Goal: Task Accomplishment & Management: Manage account settings

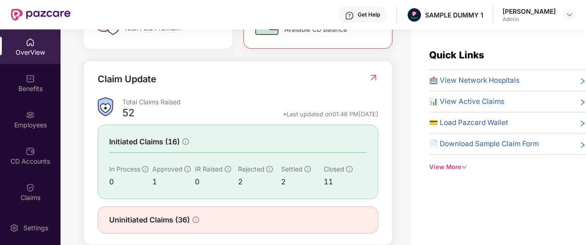
scroll to position [324, 0]
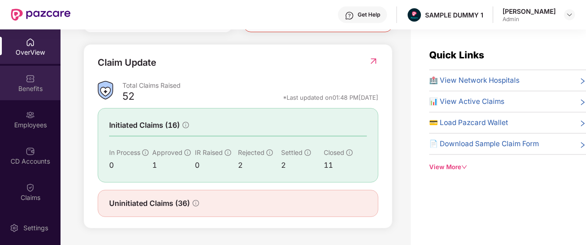
click at [23, 79] on div "Benefits" at bounding box center [30, 83] width 61 height 34
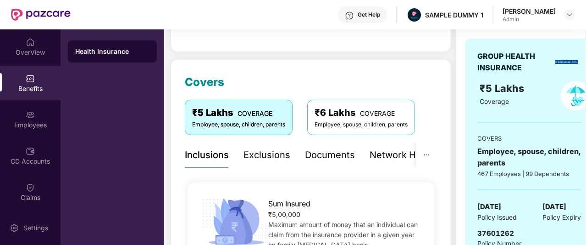
scroll to position [89, 0]
click at [274, 158] on div "Exclusions" at bounding box center [267, 155] width 47 height 14
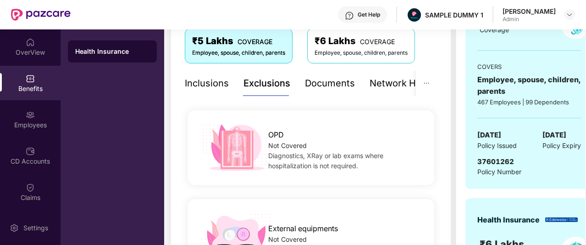
scroll to position [160, 0]
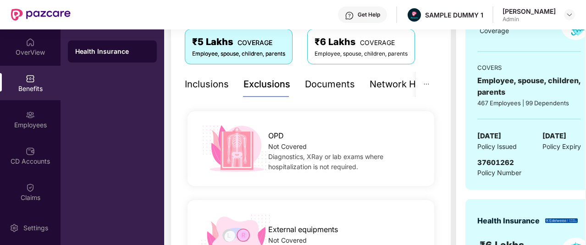
click at [206, 78] on div "Inclusions" at bounding box center [207, 84] width 44 height 14
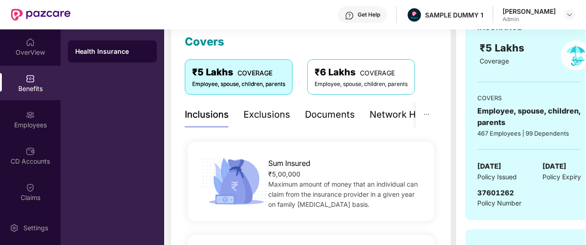
scroll to position [142, 0]
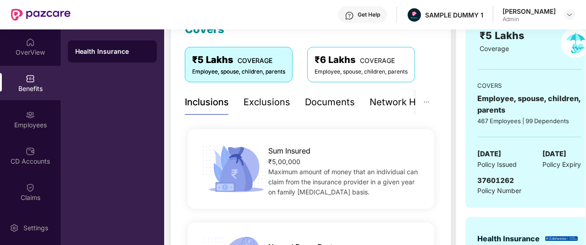
click at [252, 105] on div "Exclusions" at bounding box center [267, 102] width 47 height 14
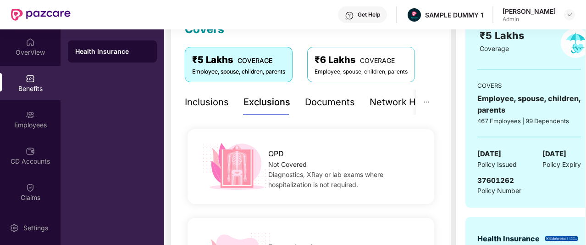
click at [351, 99] on div "Documents" at bounding box center [330, 102] width 50 height 14
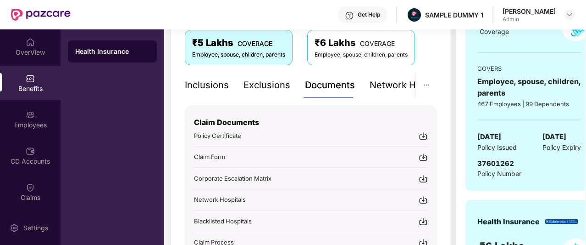
scroll to position [160, 0]
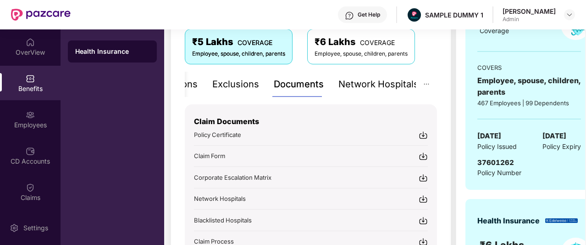
click at [377, 83] on div "Network Hospitals" at bounding box center [379, 84] width 80 height 14
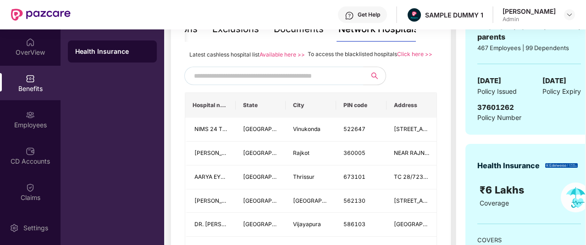
scroll to position [215, 0]
click at [313, 83] on input "text" at bounding box center [272, 76] width 157 height 14
type input "******"
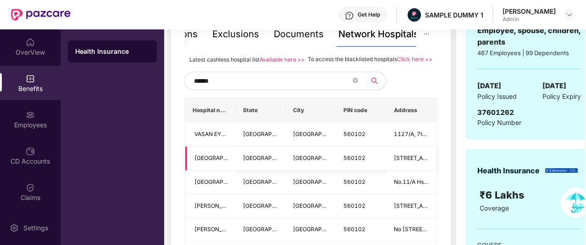
scroll to position [208, 0]
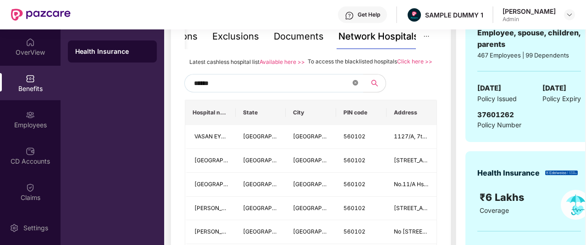
click at [357, 88] on span at bounding box center [356, 83] width 6 height 9
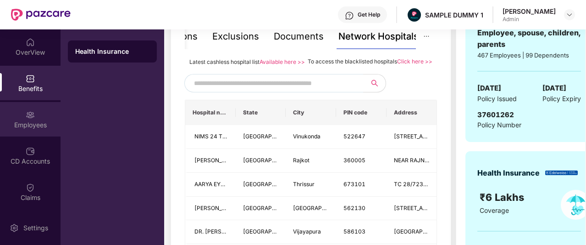
click at [22, 112] on div "Employees" at bounding box center [30, 119] width 61 height 34
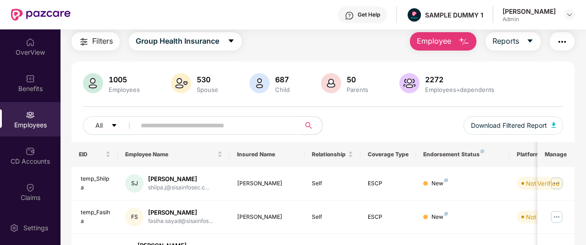
scroll to position [22, 0]
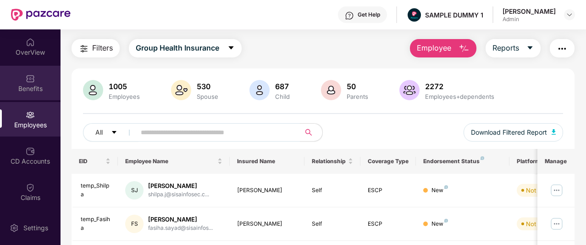
click at [12, 81] on div "Benefits" at bounding box center [30, 83] width 61 height 34
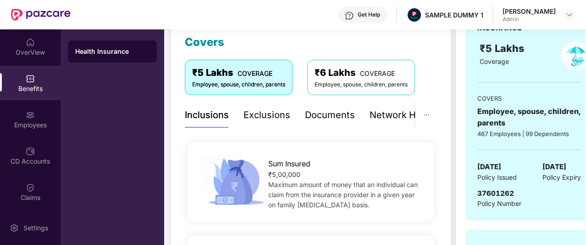
scroll to position [134, 0]
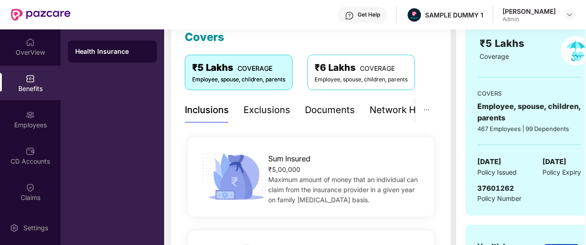
click at [387, 112] on div "Network Hospitals" at bounding box center [410, 110] width 80 height 14
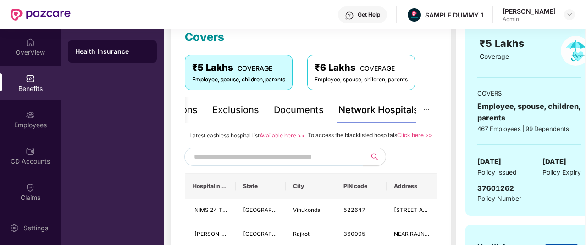
click at [306, 162] on input "text" at bounding box center [272, 157] width 157 height 14
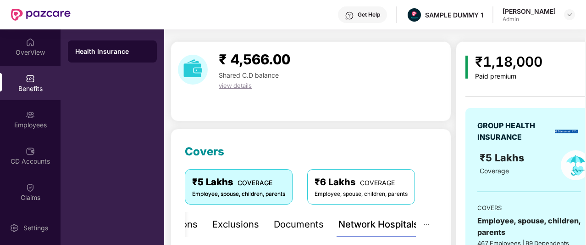
scroll to position [9, 0]
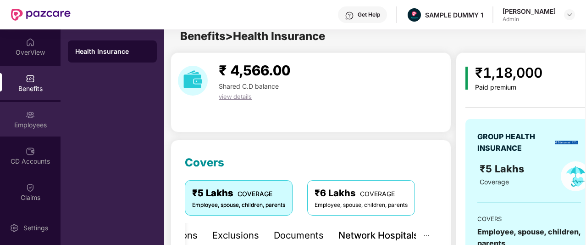
type input "******"
click at [39, 127] on div "Employees" at bounding box center [30, 124] width 61 height 9
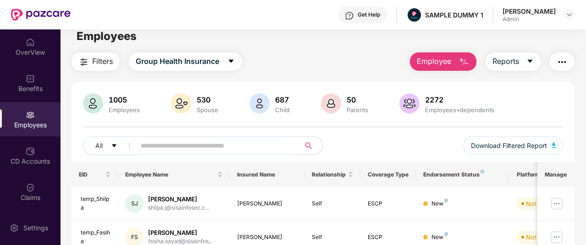
click at [458, 61] on button "Employee" at bounding box center [443, 61] width 67 height 18
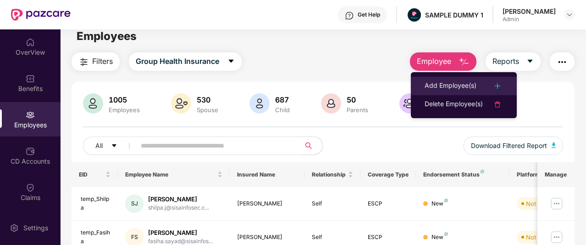
click at [465, 82] on div "Add Employee(s)" at bounding box center [451, 85] width 52 height 11
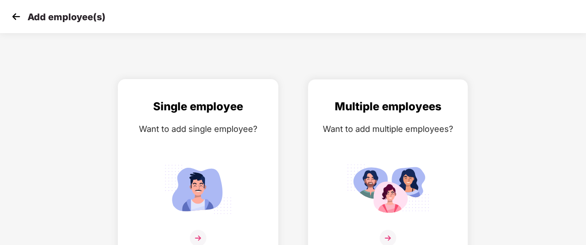
scroll to position [15, 0]
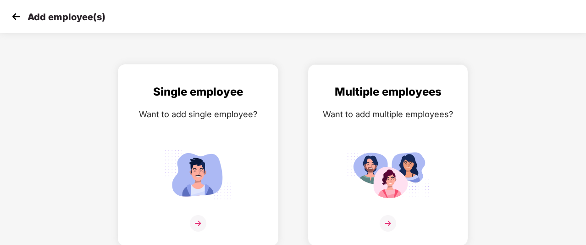
click at [233, 142] on div "Single employee Want to add single employee?" at bounding box center [198, 163] width 141 height 160
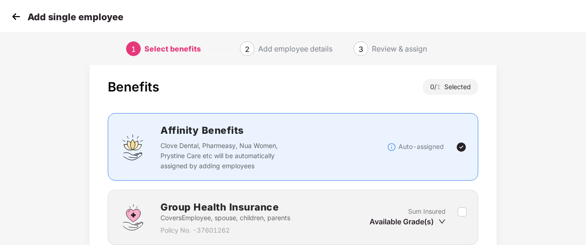
scroll to position [77, 0]
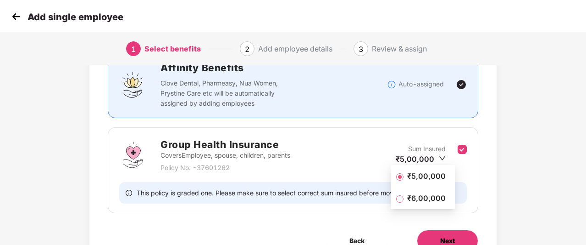
click at [460, 232] on button "Next" at bounding box center [447, 240] width 61 height 22
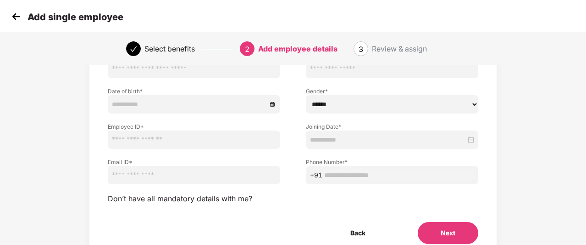
scroll to position [90, 0]
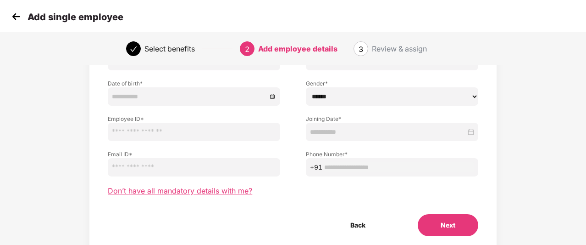
click at [229, 193] on span "Don’t have all mandatory details with me?" at bounding box center [180, 191] width 145 height 10
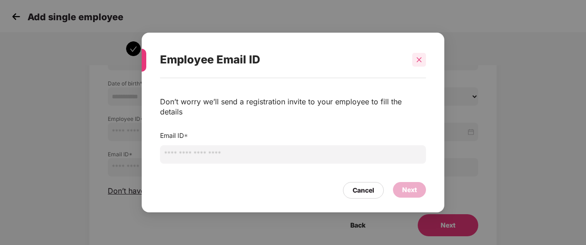
click at [420, 63] on icon "close" at bounding box center [419, 59] width 6 height 6
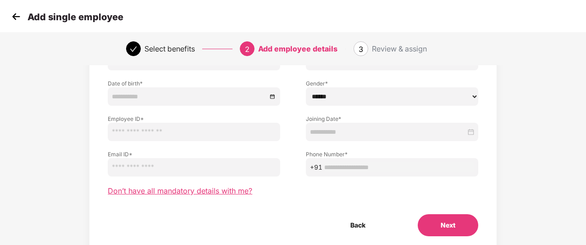
click at [167, 188] on span "Don’t have all mandatory details with me?" at bounding box center [180, 191] width 145 height 10
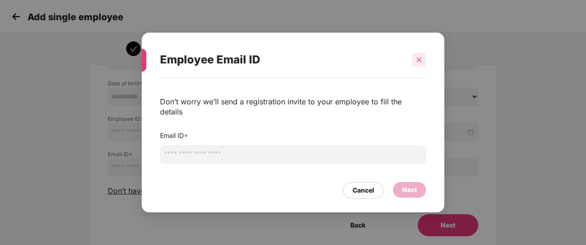
click at [419, 63] on icon "close" at bounding box center [419, 59] width 6 height 6
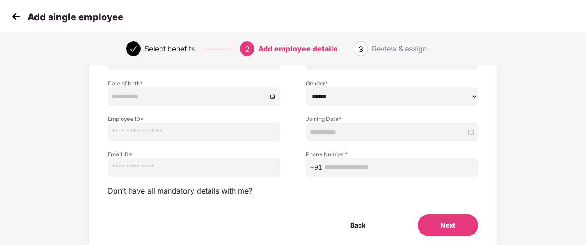
click at [16, 16] on img at bounding box center [16, 17] width 14 height 14
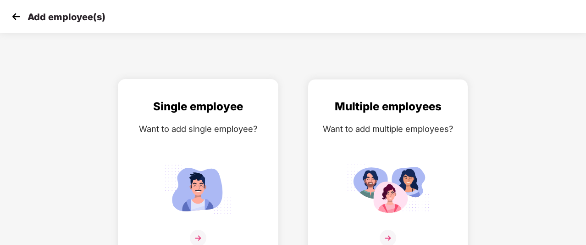
scroll to position [15, 0]
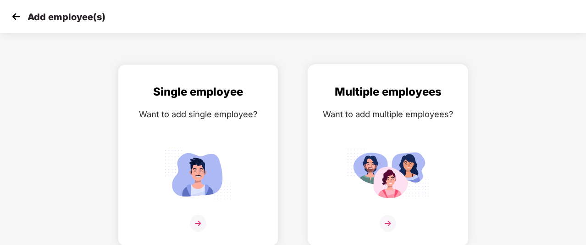
click at [364, 108] on div "Want to add multiple employees?" at bounding box center [388, 113] width 141 height 13
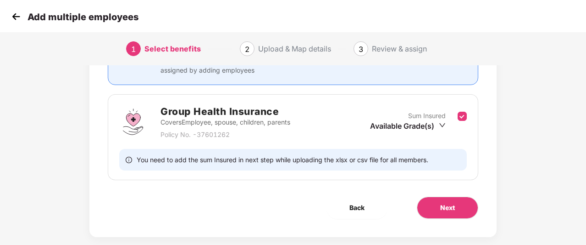
scroll to position [110, 0]
click at [455, 208] on span "Next" at bounding box center [448, 207] width 15 height 10
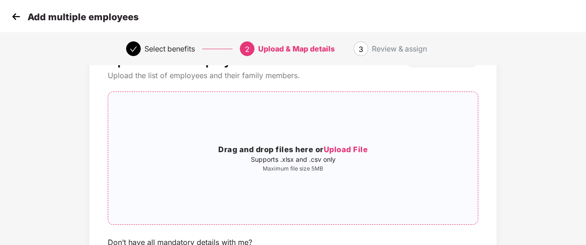
scroll to position [0, 0]
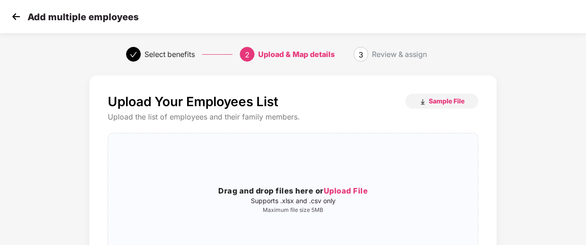
click at [10, 15] on img at bounding box center [16, 17] width 14 height 14
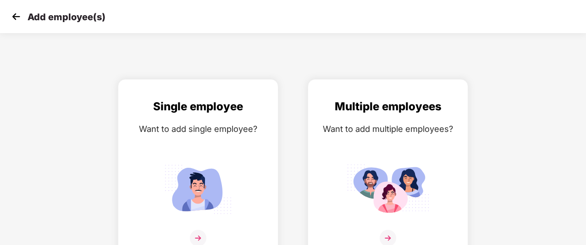
click at [10, 15] on img at bounding box center [16, 17] width 14 height 14
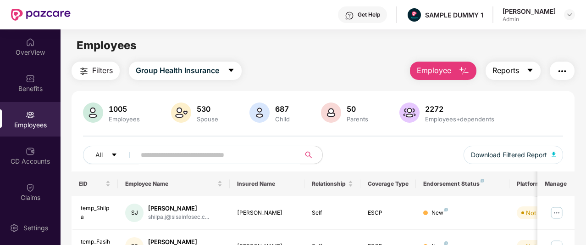
click at [515, 72] on span "Reports" at bounding box center [506, 70] width 27 height 11
click at [564, 73] on img "button" at bounding box center [562, 71] width 11 height 11
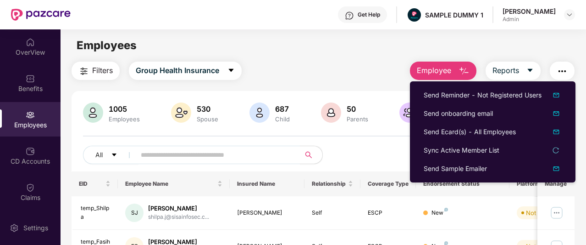
click at [564, 73] on img "button" at bounding box center [562, 71] width 11 height 11
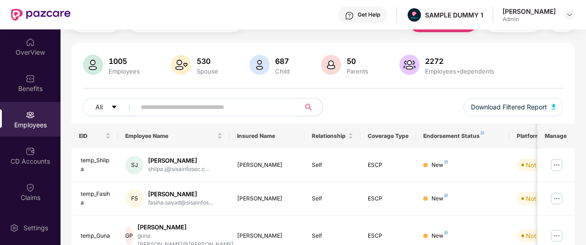
scroll to position [45, 0]
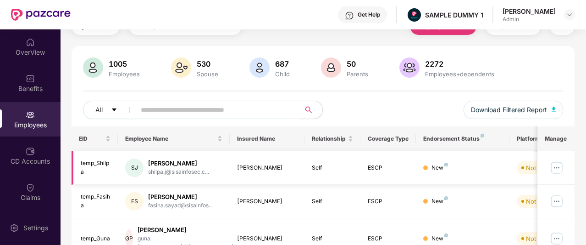
click at [555, 168] on img at bounding box center [557, 167] width 15 height 15
click at [374, 99] on div "1005 Employees 530 Spouse 687 Child [DEMOGRAPHIC_DATA] Parents 2272 Employees+d…" at bounding box center [323, 91] width 503 height 69
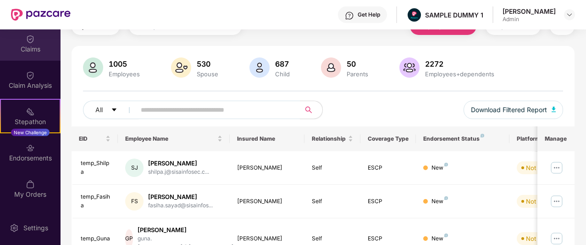
scroll to position [149, 0]
click at [30, 181] on img at bounding box center [30, 183] width 9 height 9
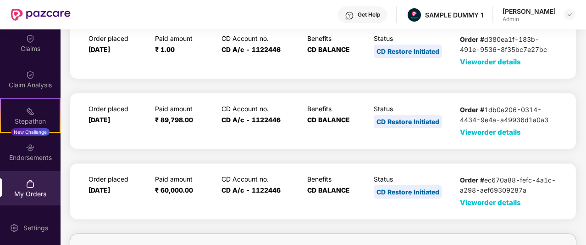
scroll to position [0, 0]
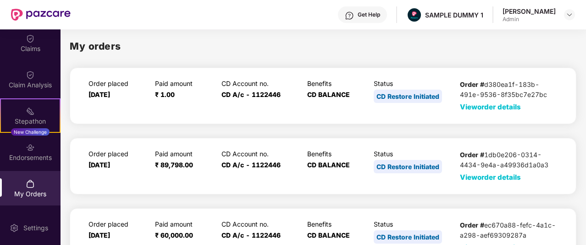
click at [477, 107] on span "View order details" at bounding box center [490, 106] width 61 height 9
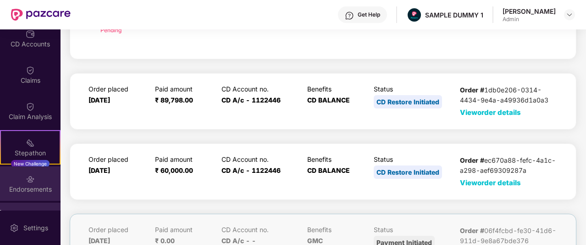
scroll to position [117, 0]
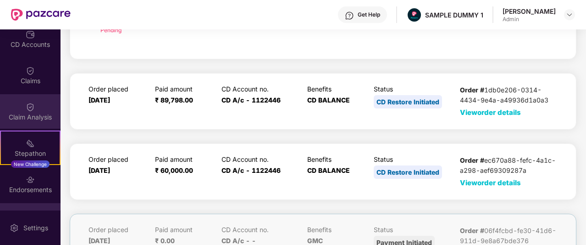
click at [34, 107] on div "Claim Analysis" at bounding box center [30, 111] width 61 height 34
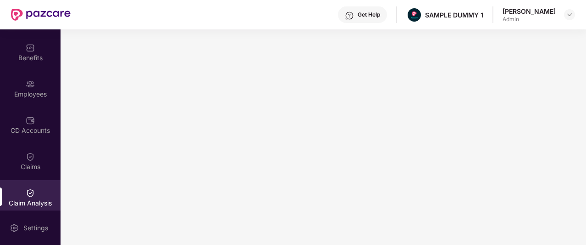
scroll to position [0, 0]
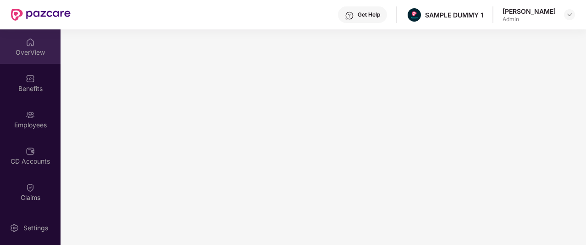
click at [39, 53] on div "OverView" at bounding box center [30, 52] width 61 height 9
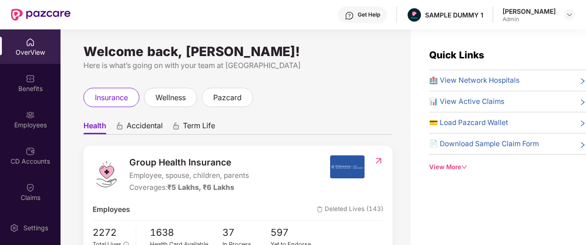
click at [435, 170] on div "View More" at bounding box center [508, 167] width 157 height 10
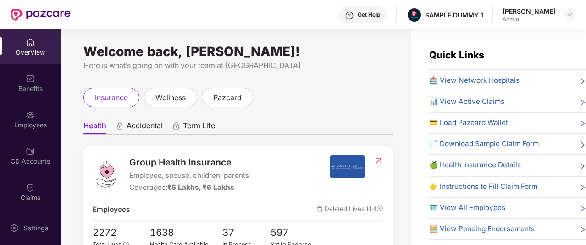
click at [379, 11] on div "Get Help" at bounding box center [369, 14] width 22 height 7
click at [286, 94] on div "insurance wellness pazcard" at bounding box center [238, 97] width 309 height 19
click at [385, 11] on div "Get Help" at bounding box center [362, 14] width 49 height 17
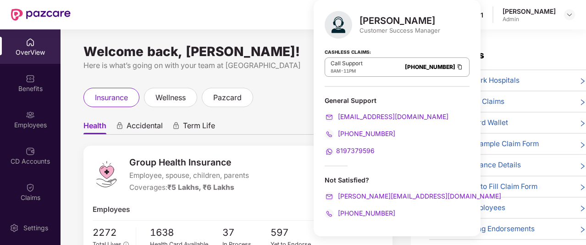
click at [268, 79] on div "Welcome back, [PERSON_NAME]! Here is what’s going on with your team at Pazcare …" at bounding box center [236, 142] width 351 height 226
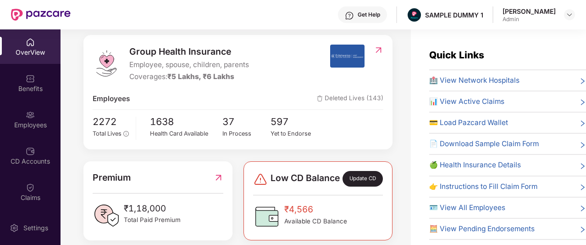
scroll to position [111, 0]
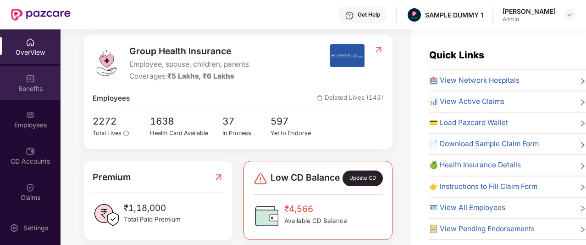
click at [26, 93] on div "Benefits" at bounding box center [30, 83] width 61 height 34
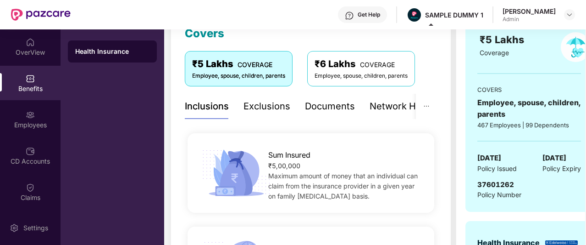
scroll to position [146, 0]
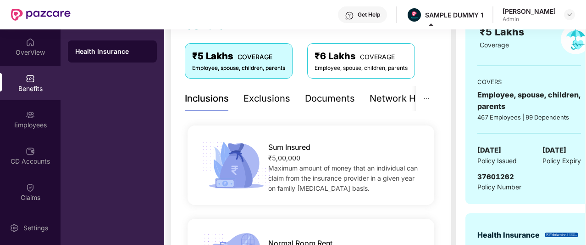
click at [256, 107] on div "Exclusions" at bounding box center [267, 98] width 47 height 25
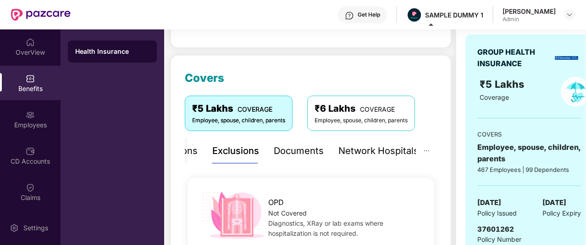
scroll to position [94, 0]
